Goal: Information Seeking & Learning: Learn about a topic

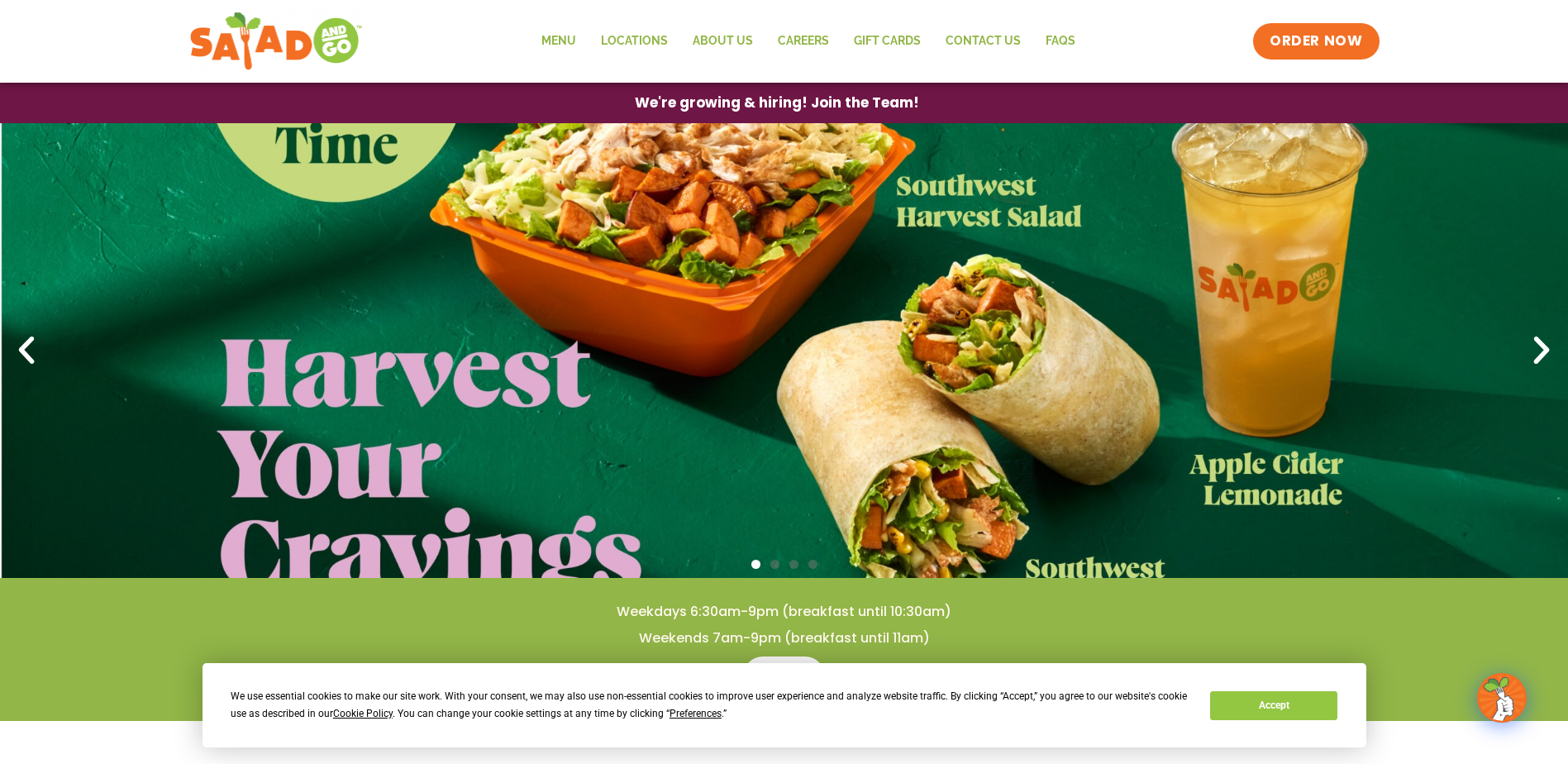
scroll to position [83, 0]
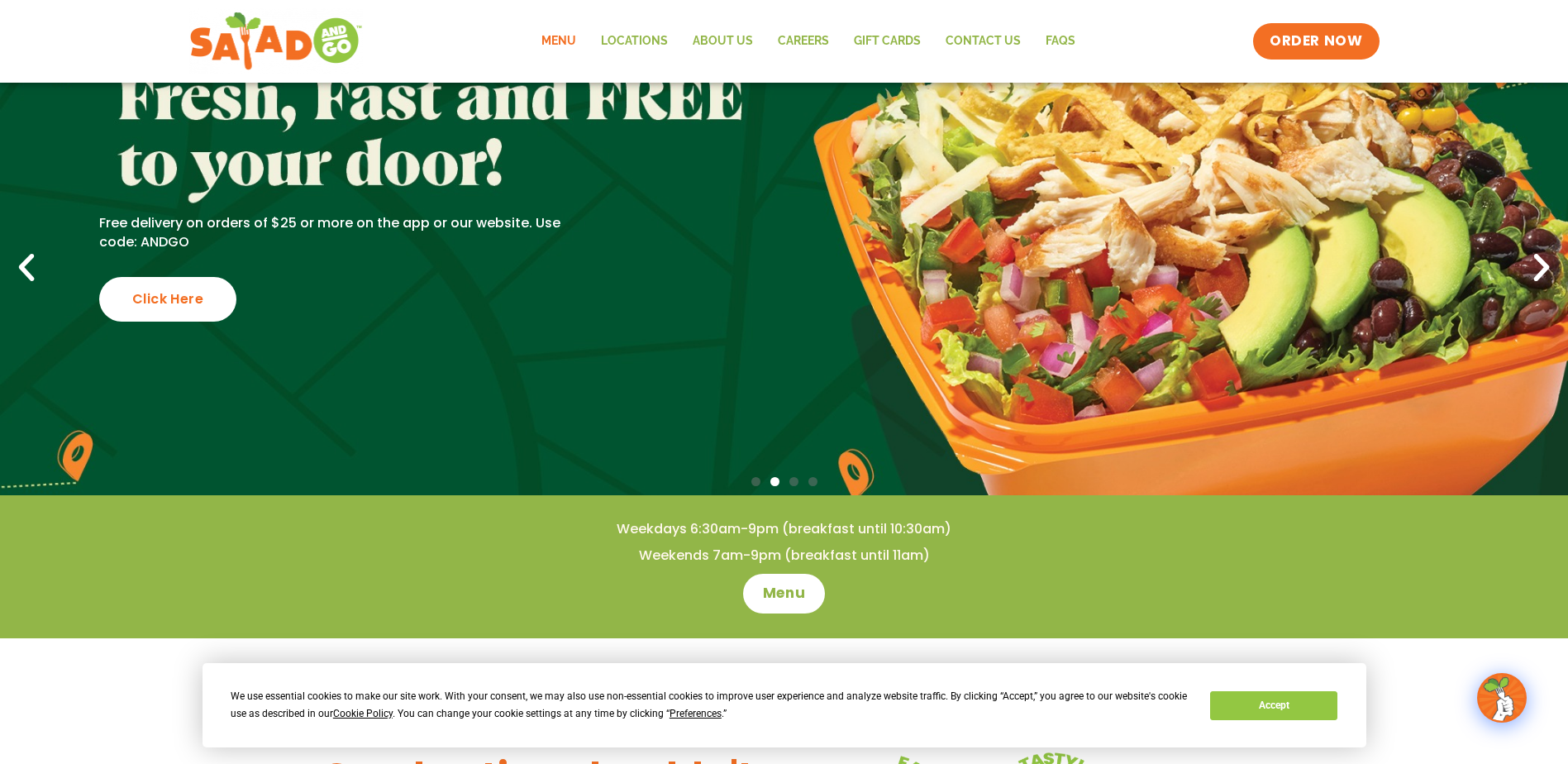
click at [559, 39] on link "Menu" at bounding box center [558, 41] width 59 height 38
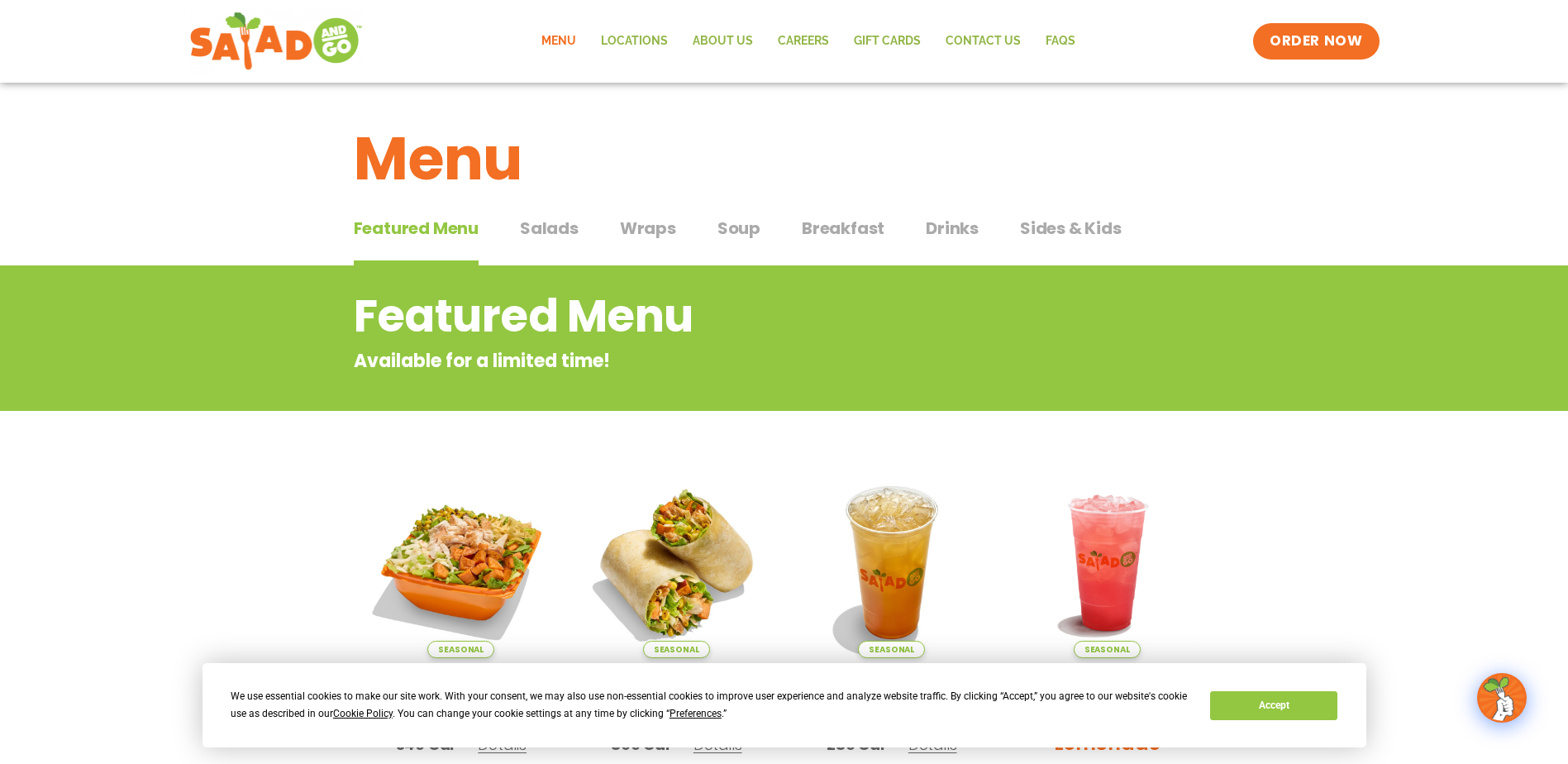
click at [735, 225] on span "Soup" at bounding box center [739, 228] width 43 height 25
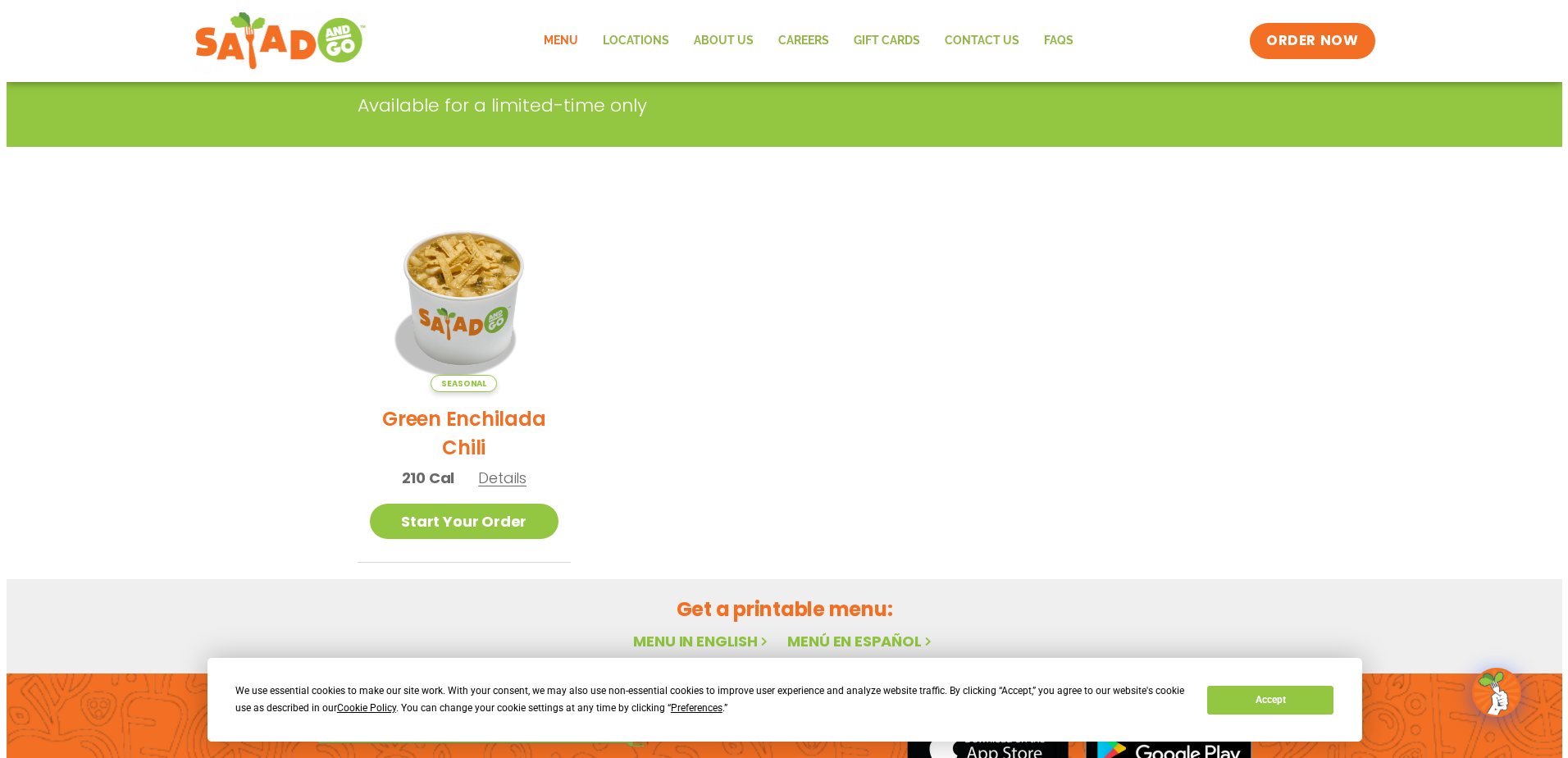
scroll to position [328, 0]
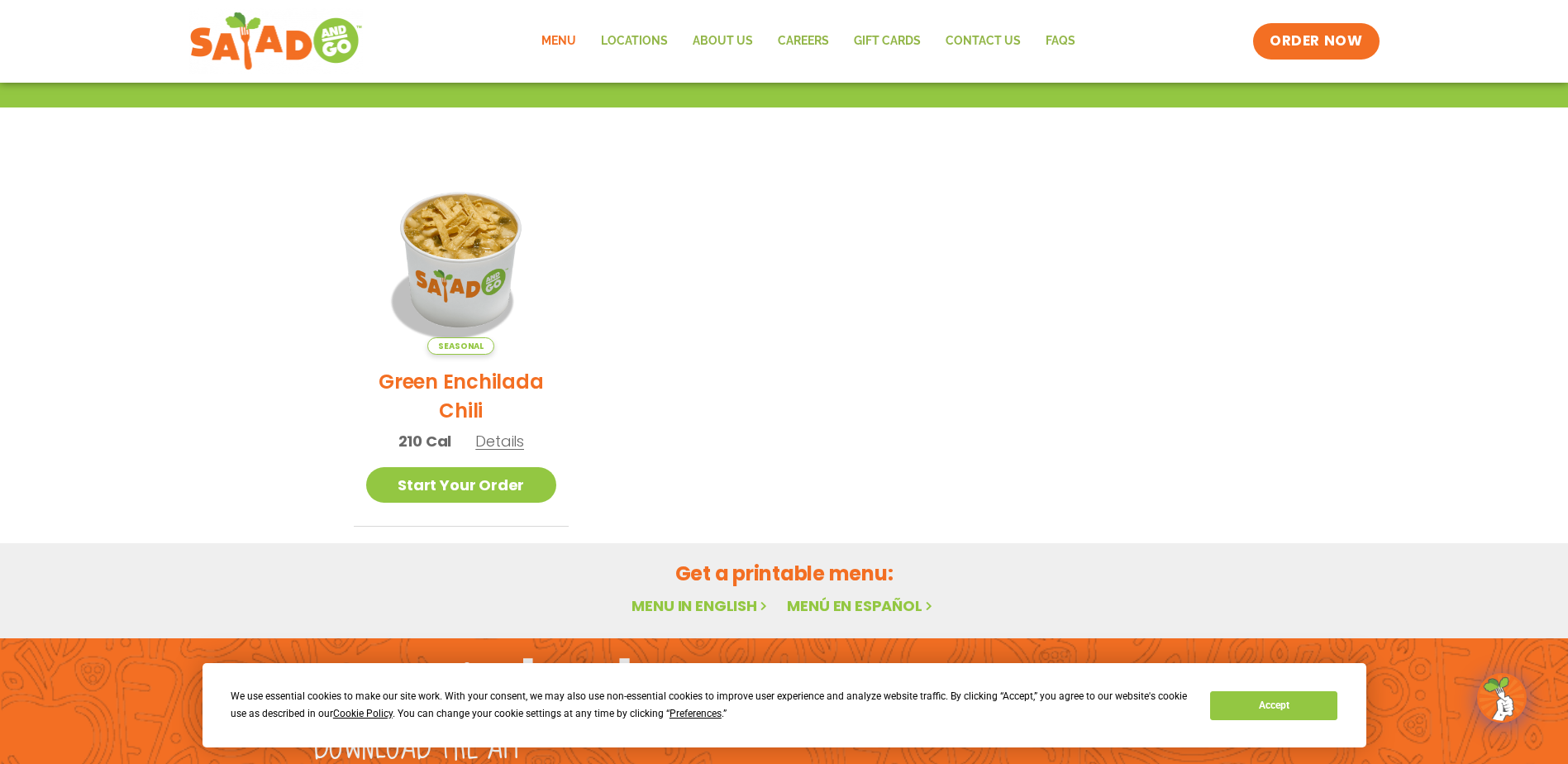
click at [497, 444] on span "Details" at bounding box center [500, 440] width 49 height 21
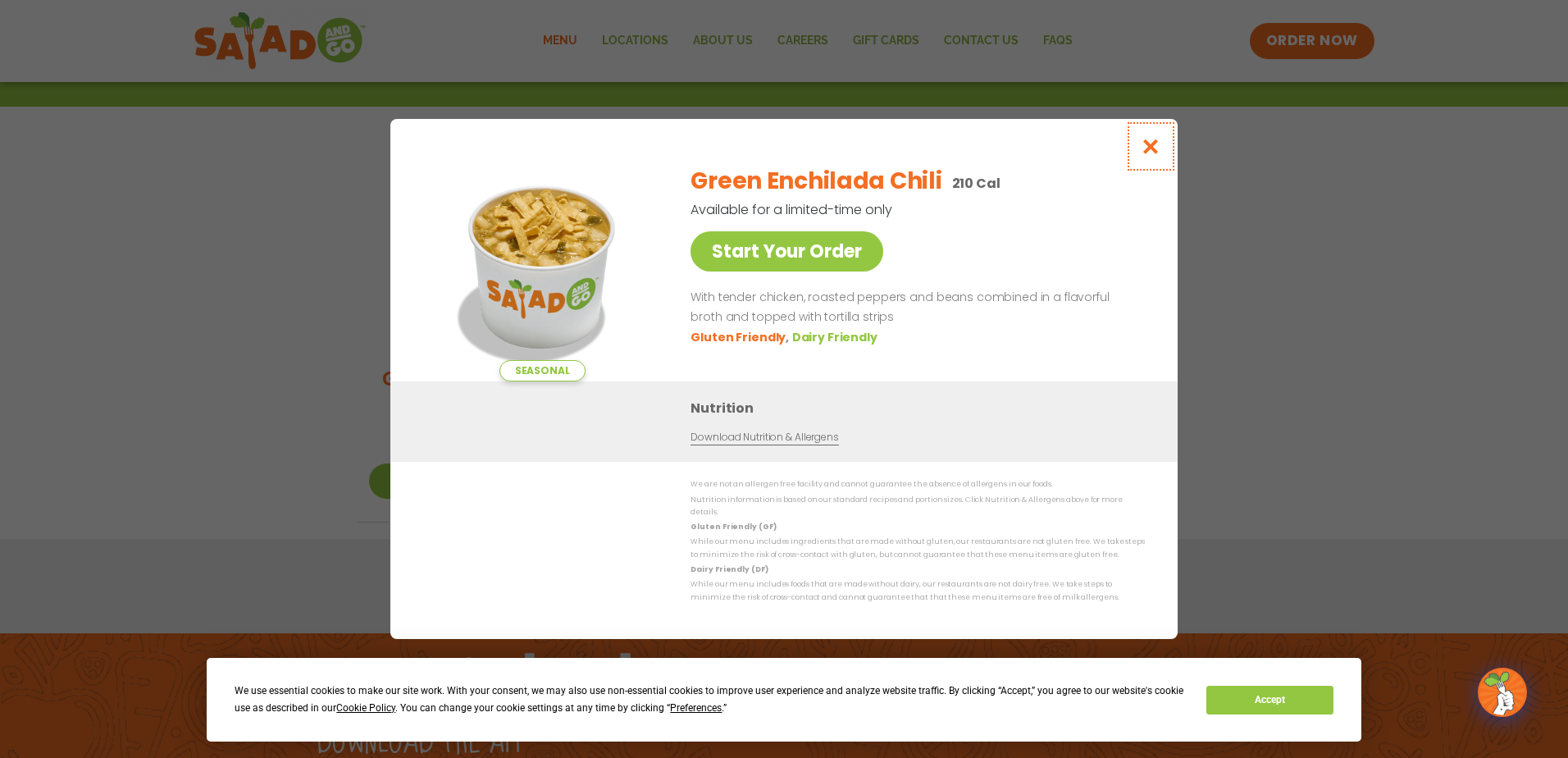
click at [1156, 149] on icon "Close modal" at bounding box center [1151, 145] width 21 height 17
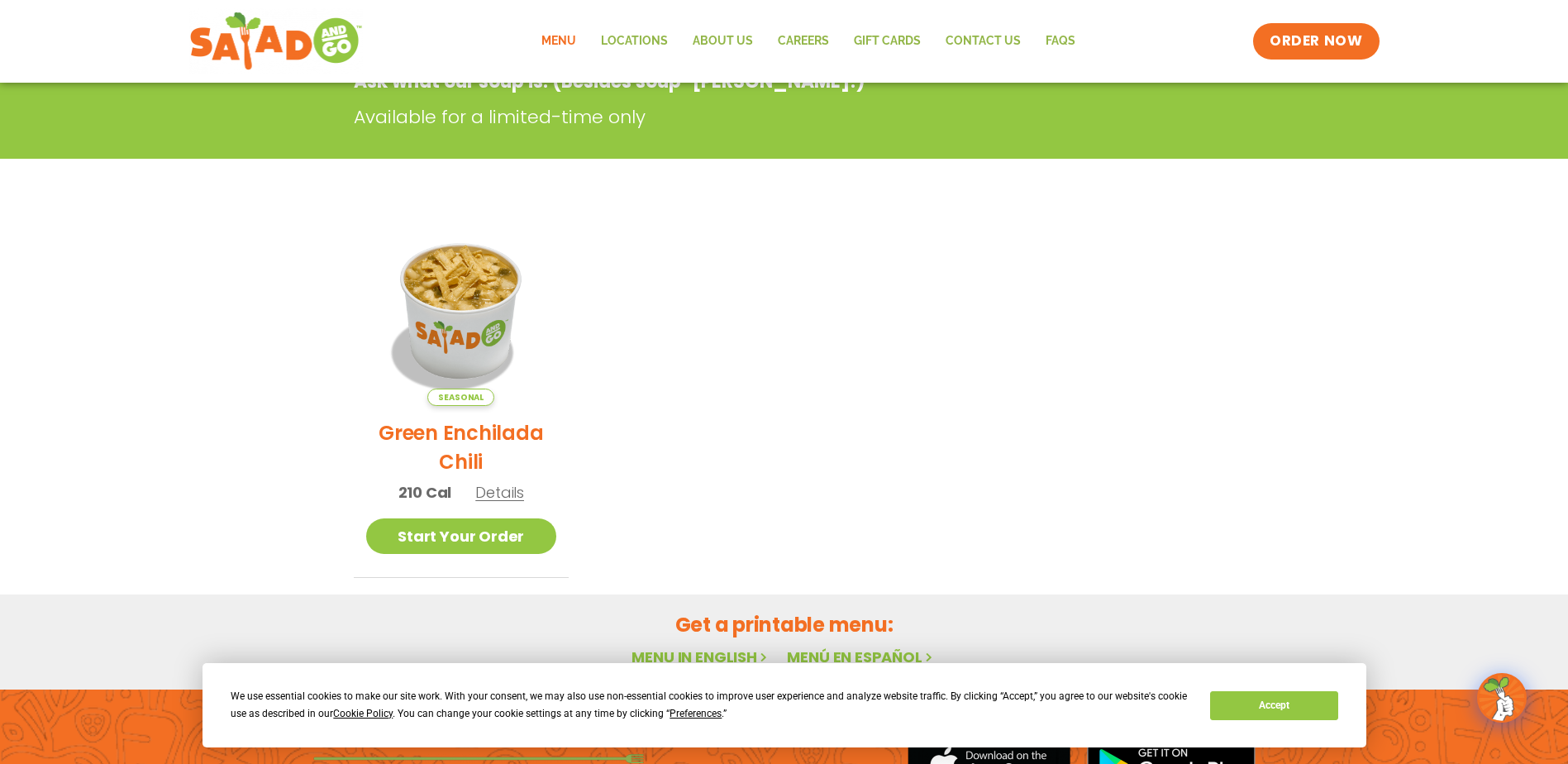
scroll to position [265, 0]
